Goal: Task Accomplishment & Management: Use online tool/utility

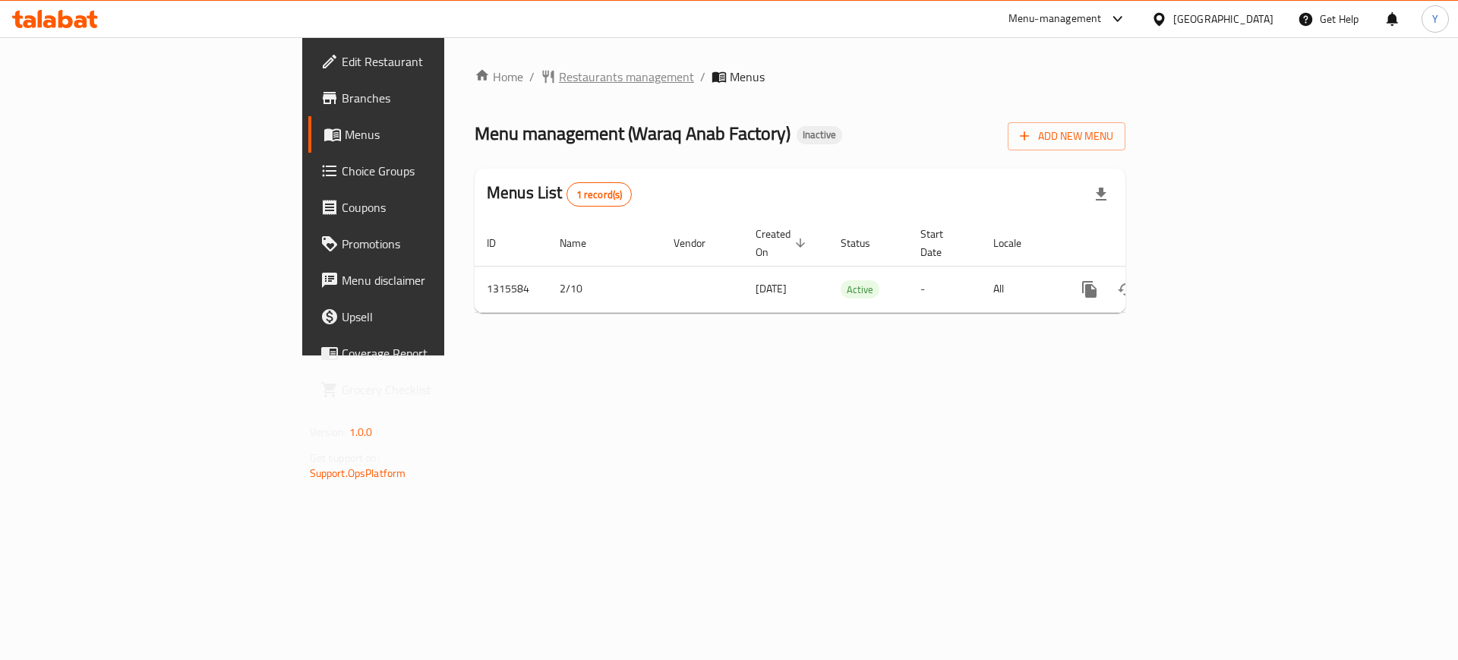
click at [559, 71] on span "Restaurants management" at bounding box center [626, 77] width 135 height 18
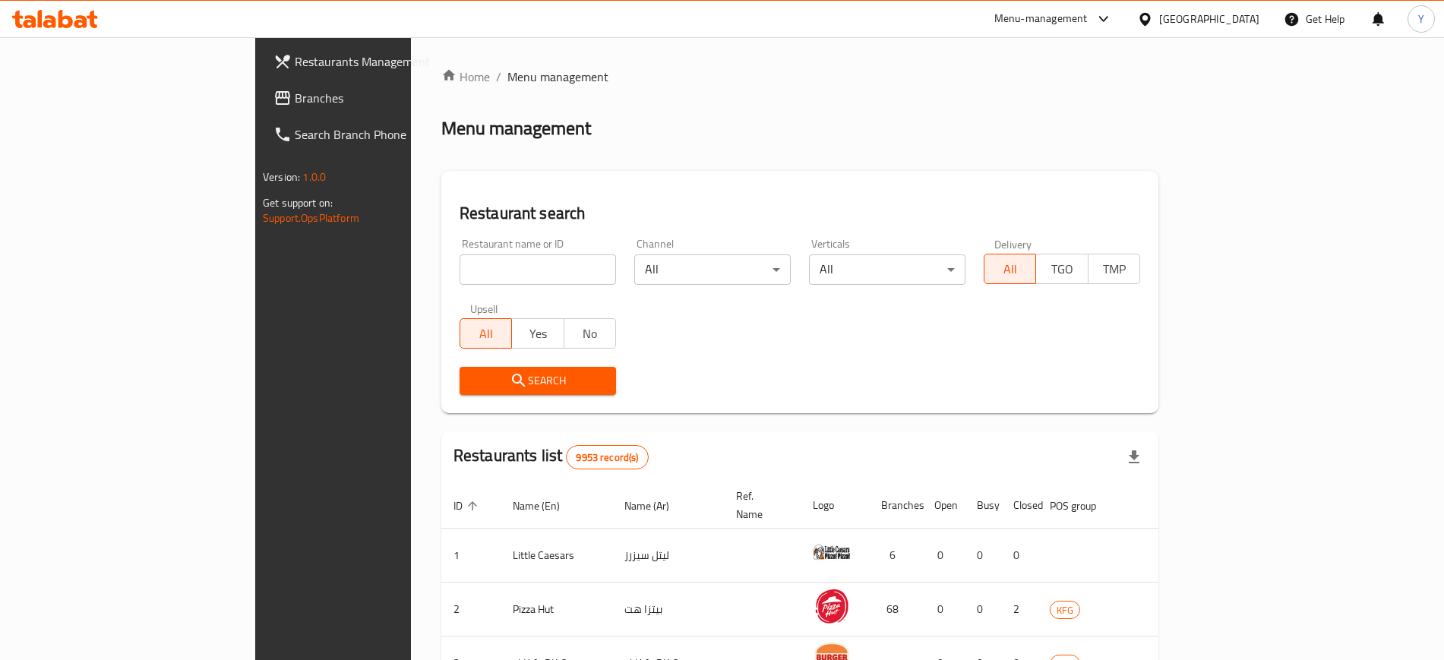
click at [459, 261] on input "search" at bounding box center [537, 269] width 156 height 30
type input "ل"
type input "لاشقلاثنع"
click button "Search" at bounding box center [537, 381] width 156 height 28
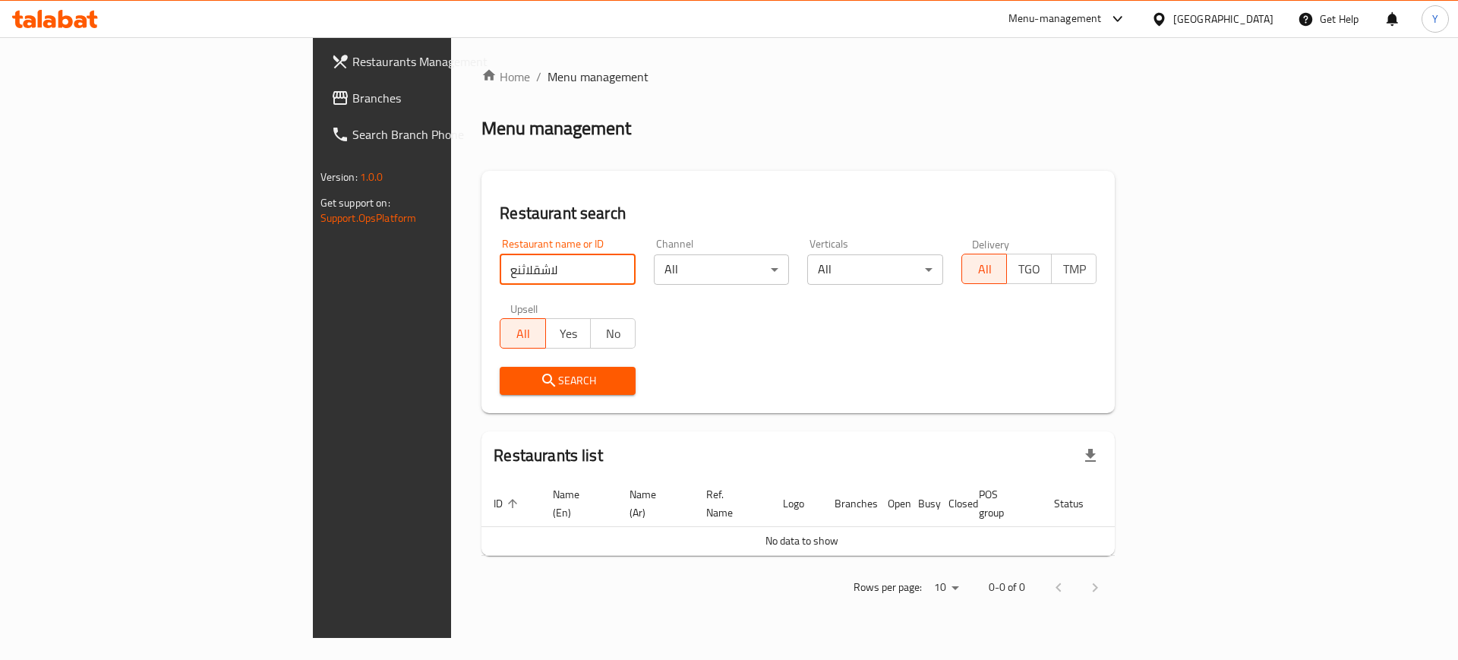
drag, startPoint x: 373, startPoint y: 268, endPoint x: 232, endPoint y: 257, distance: 141.7
click at [313, 257] on div "Restaurants Management Branches Search Branch Phone Version: 1.0.0 Get support …" at bounding box center [729, 337] width 833 height 601
type input "barbeku"
click button "Search" at bounding box center [568, 381] width 136 height 28
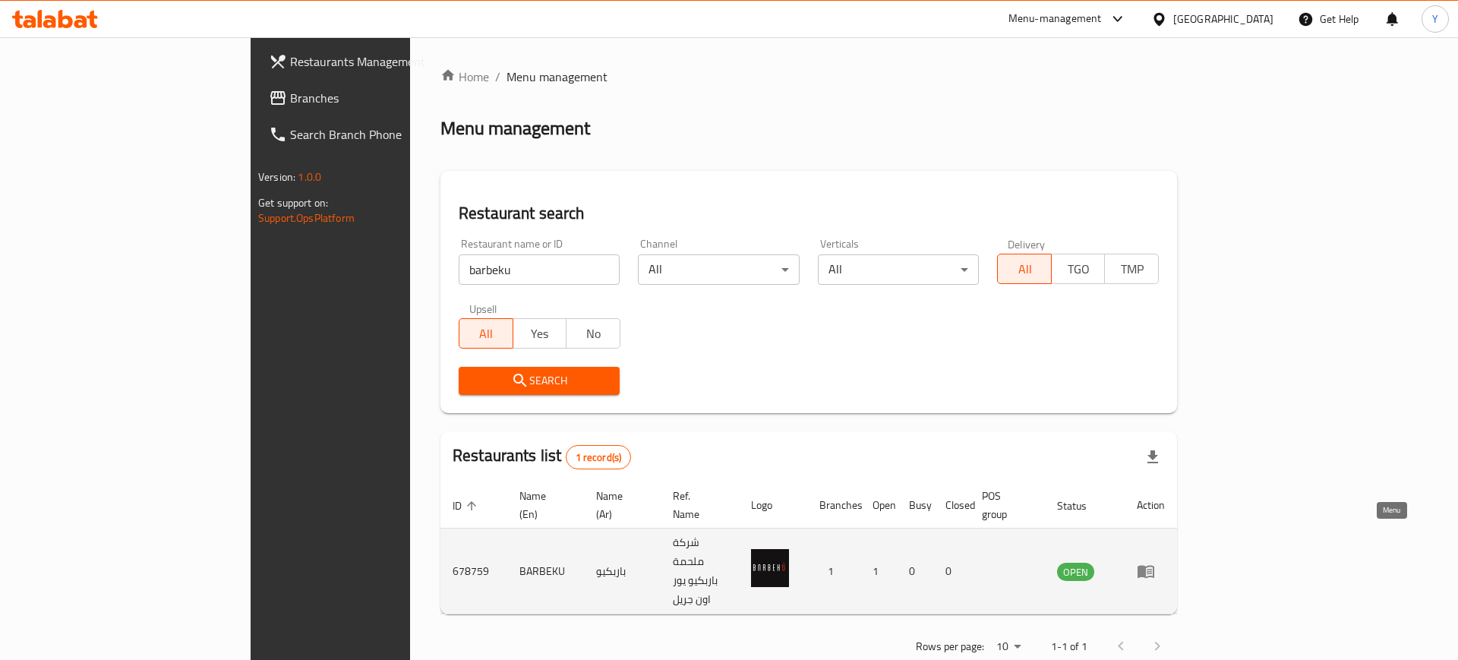
click at [1152, 569] on icon "enhanced table" at bounding box center [1149, 572] width 5 height 6
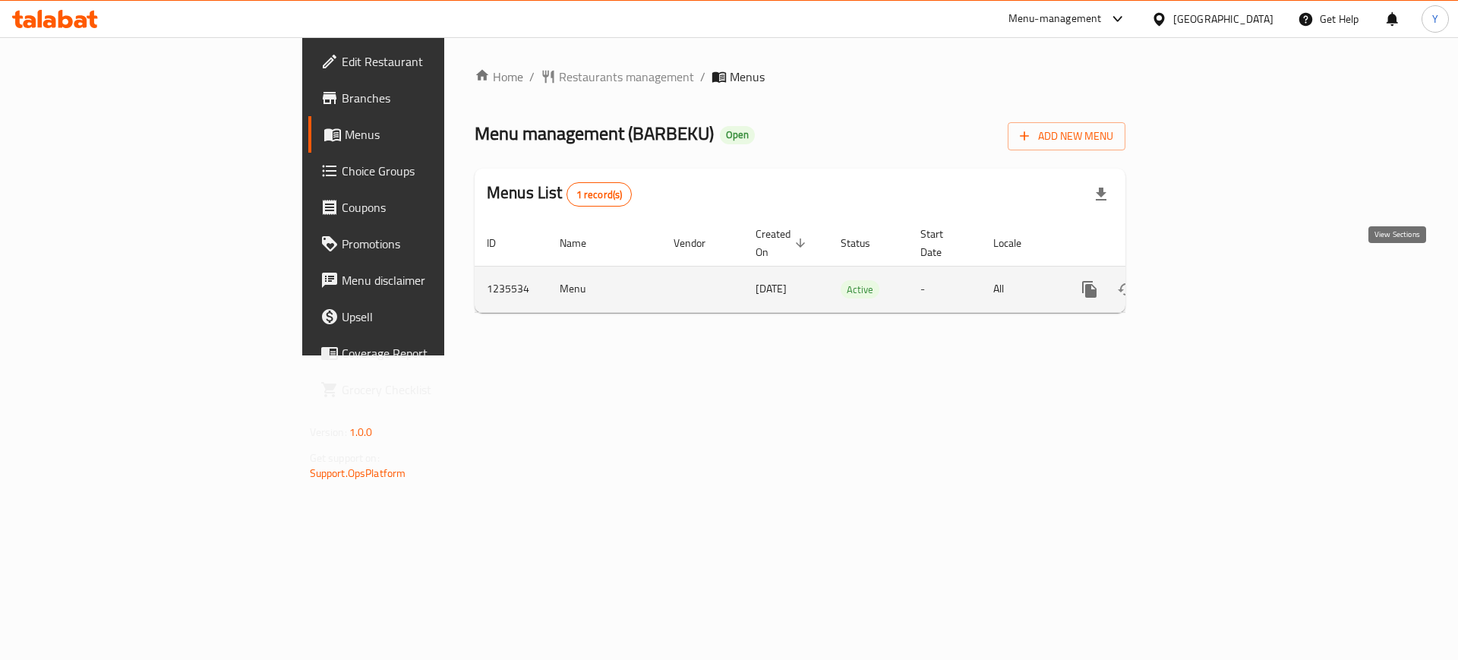
click at [1208, 280] on icon "enhanced table" at bounding box center [1199, 289] width 18 height 18
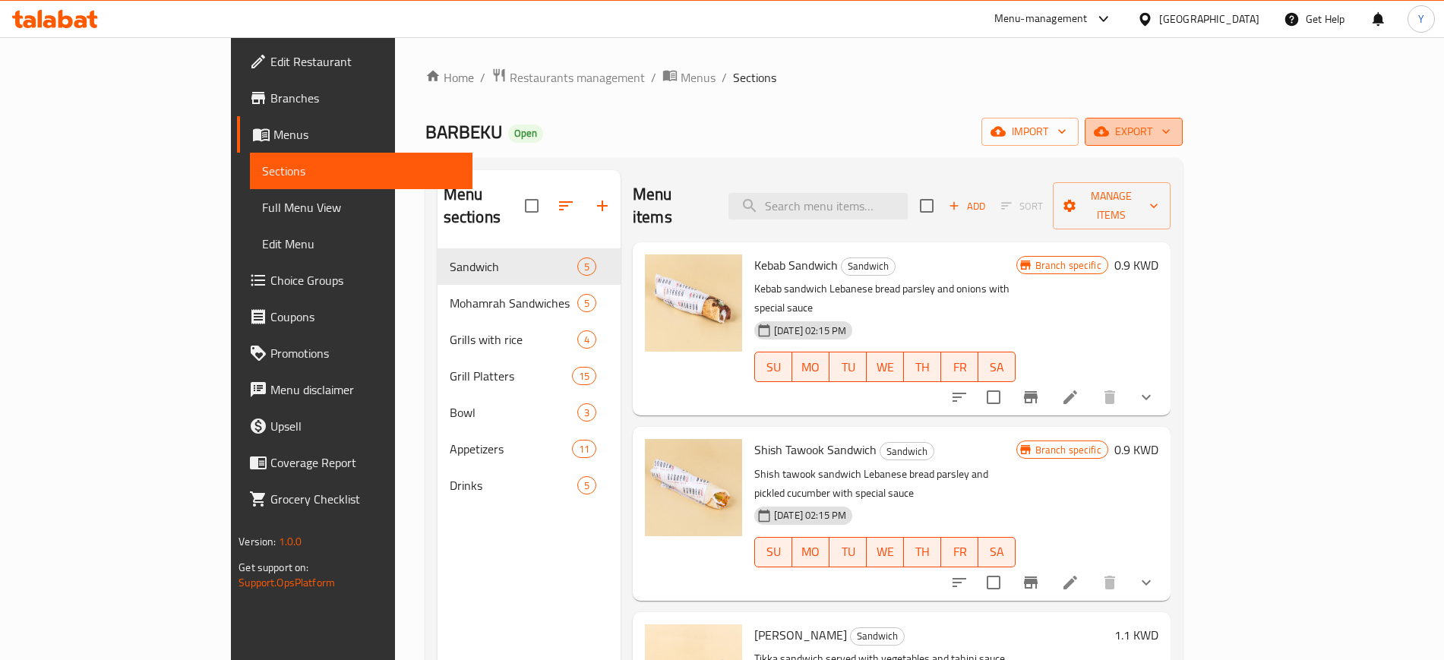
click at [1170, 132] on span "export" at bounding box center [1134, 131] width 74 height 19
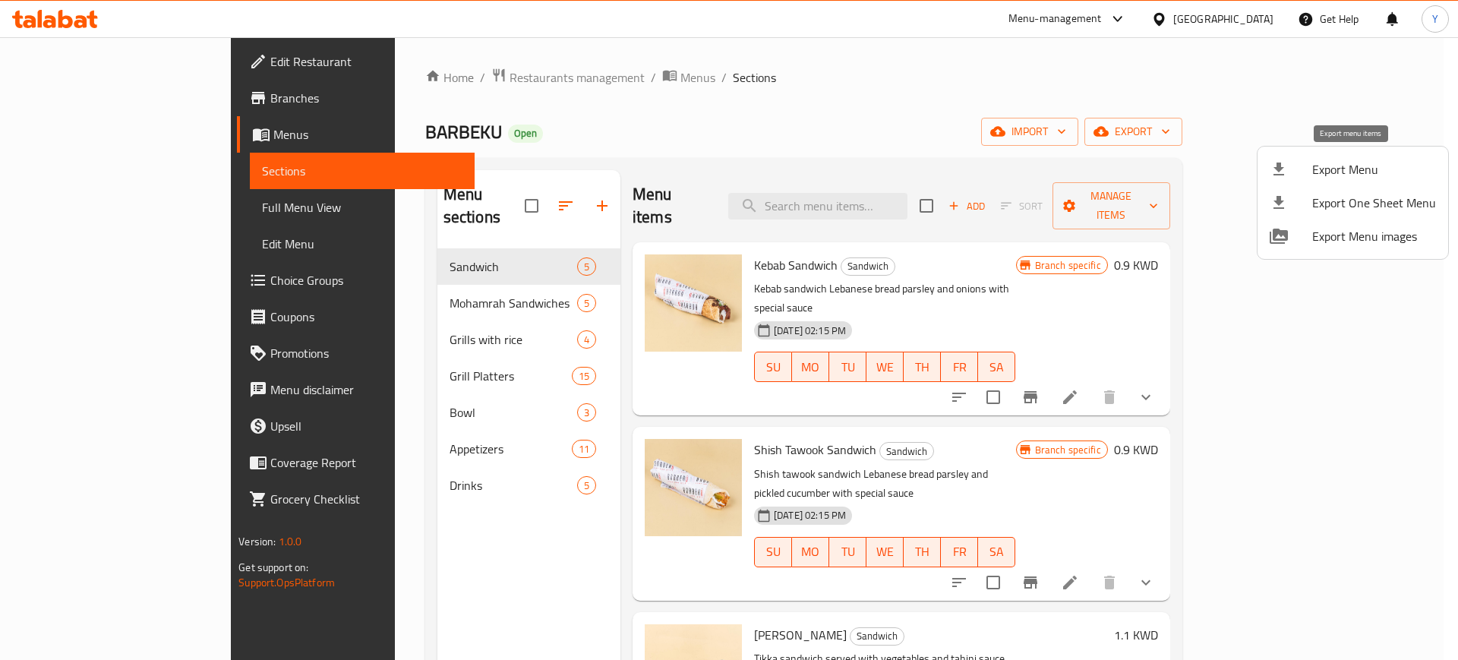
click at [1280, 172] on icon at bounding box center [1279, 169] width 18 height 18
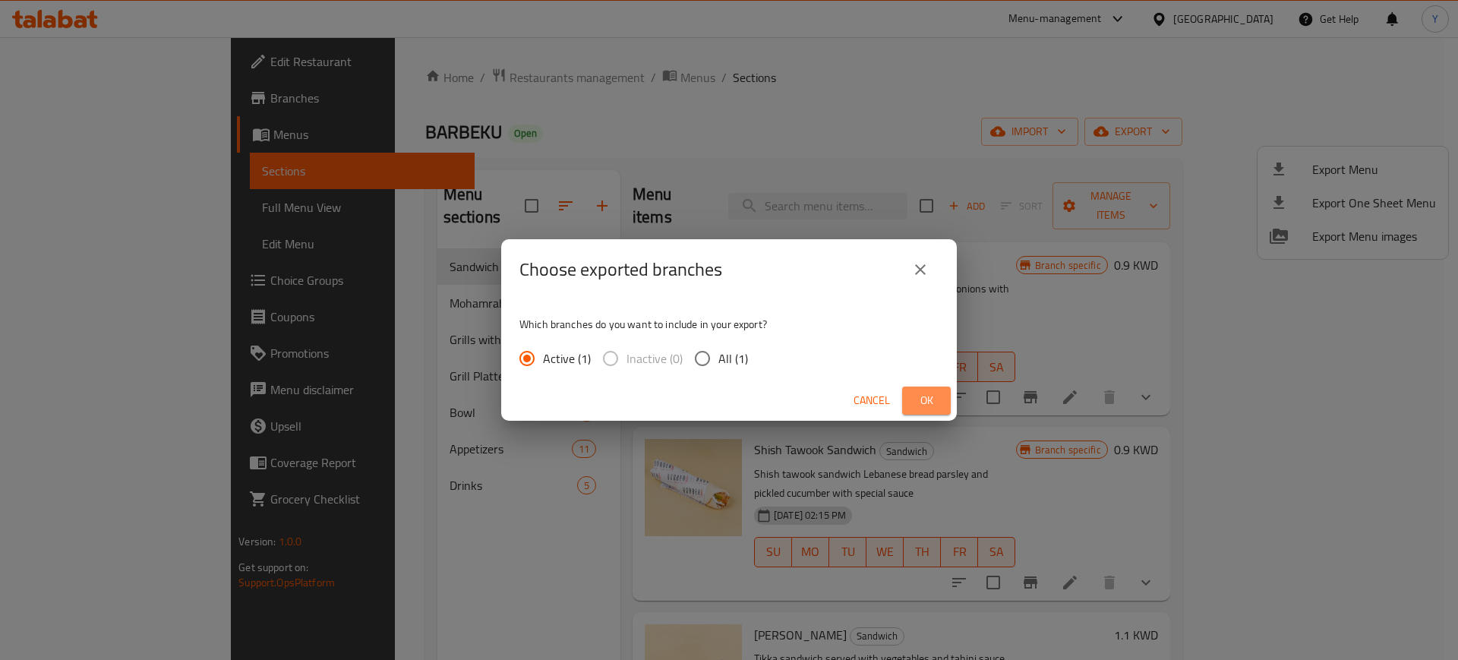
click at [925, 406] on span "Ok" at bounding box center [926, 400] width 24 height 19
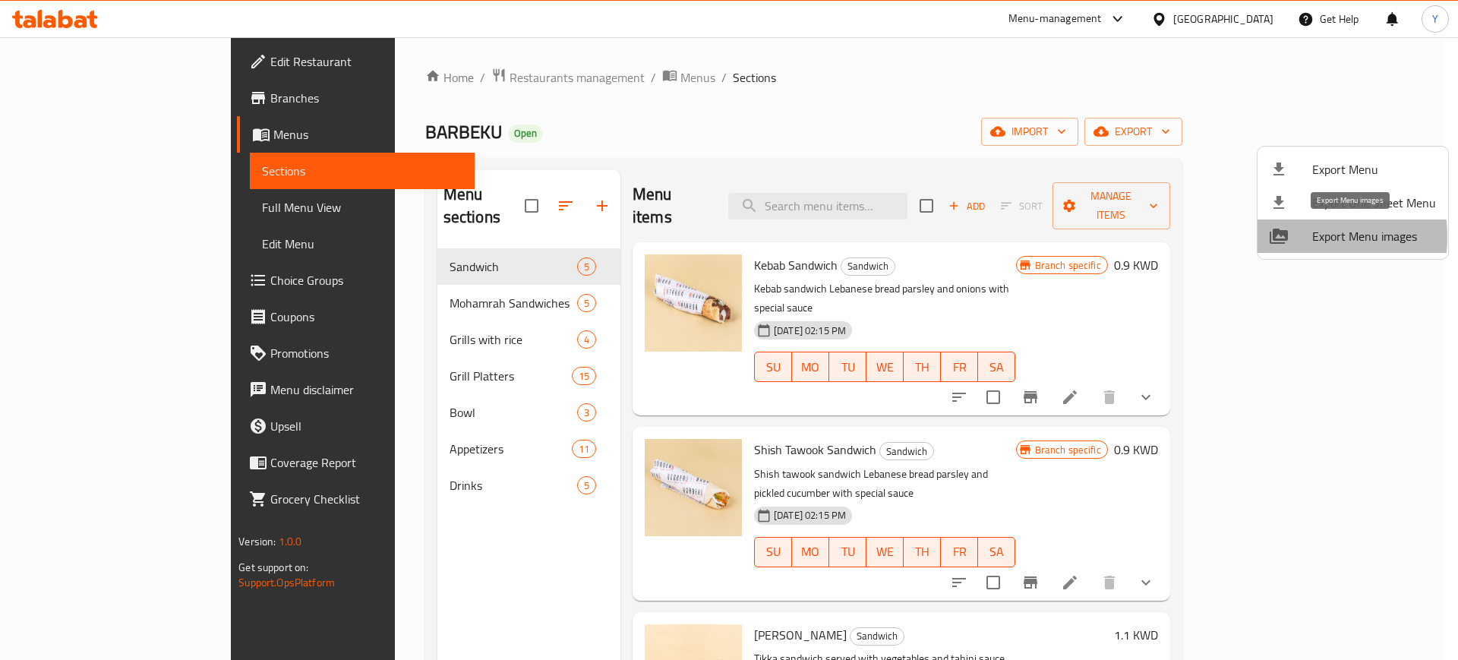
click at [1302, 237] on div at bounding box center [1291, 236] width 43 height 18
